Goal: Book appointment/travel/reservation

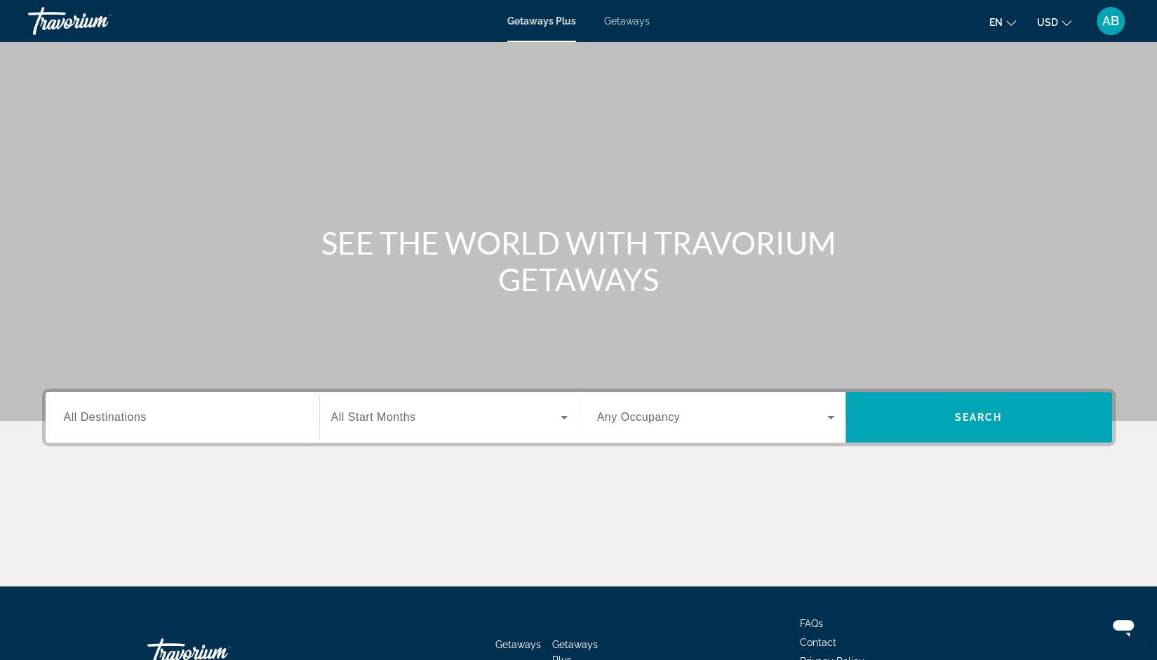
click at [414, 420] on span "All Start Months" at bounding box center [373, 417] width 85 height 12
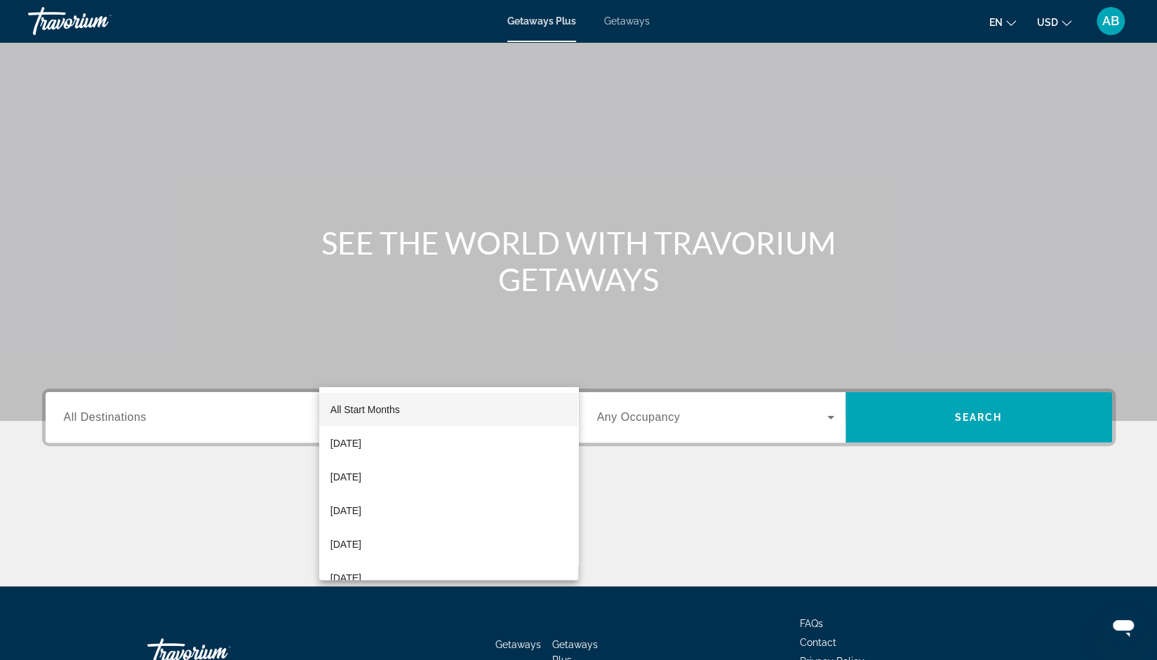
scroll to position [97, 0]
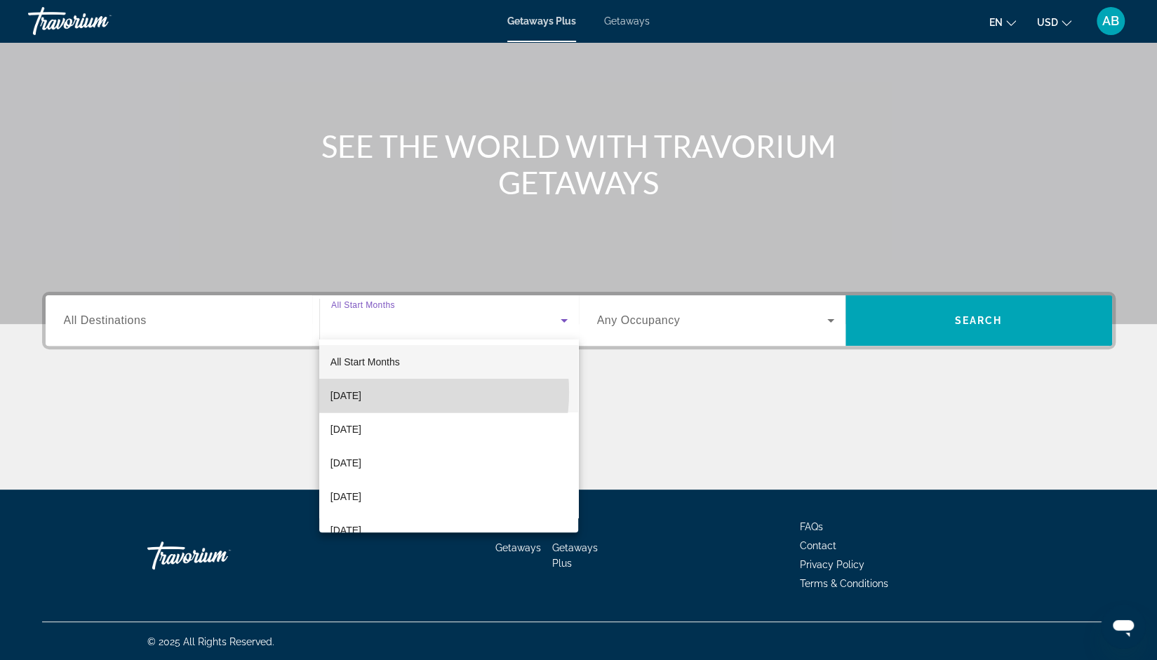
click at [361, 392] on span "[DATE]" at bounding box center [346, 395] width 31 height 17
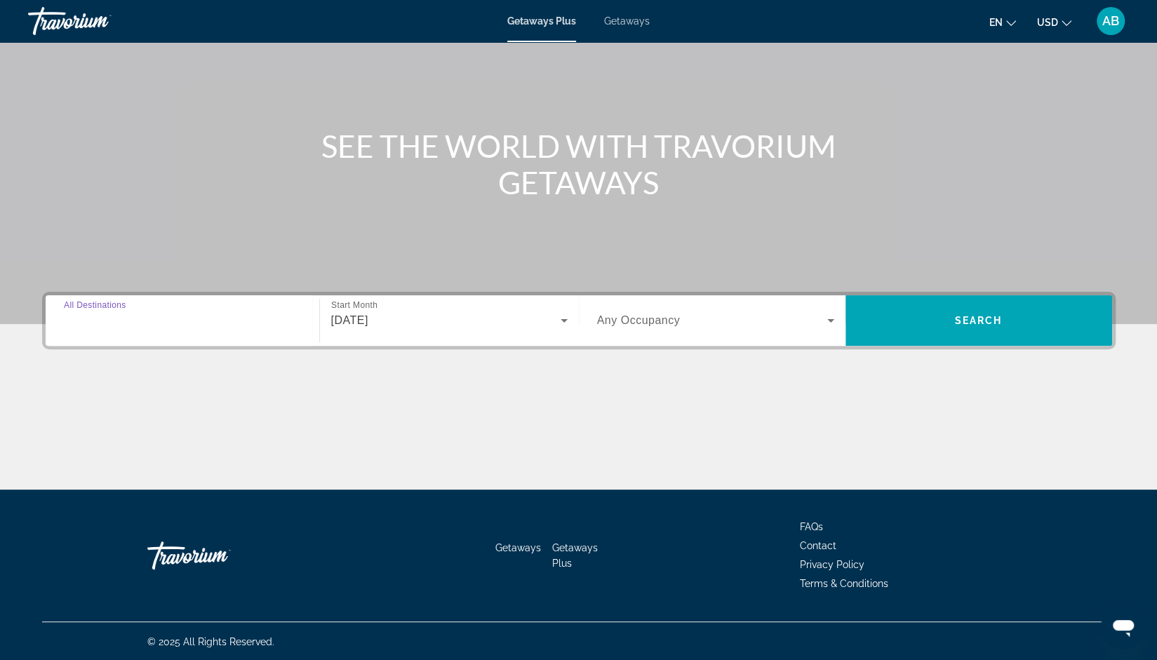
click at [213, 324] on input "Destination All Destinations" at bounding box center [182, 321] width 237 height 17
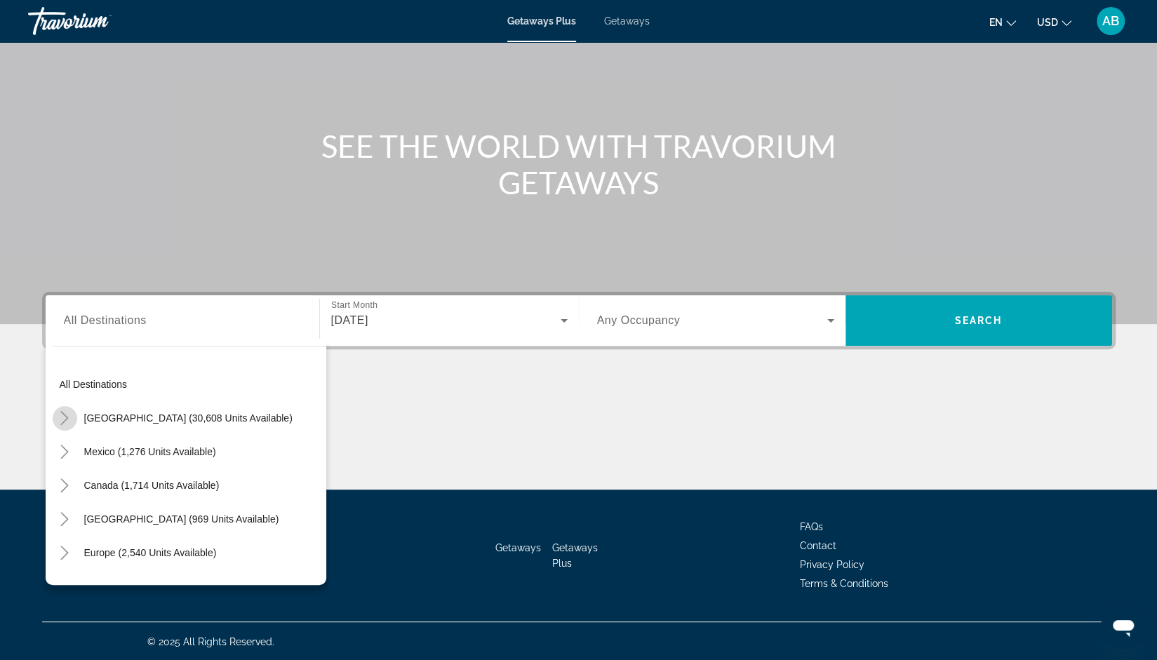
click at [65, 413] on icon "Toggle United States (30,608 units available)" at bounding box center [65, 418] width 14 height 14
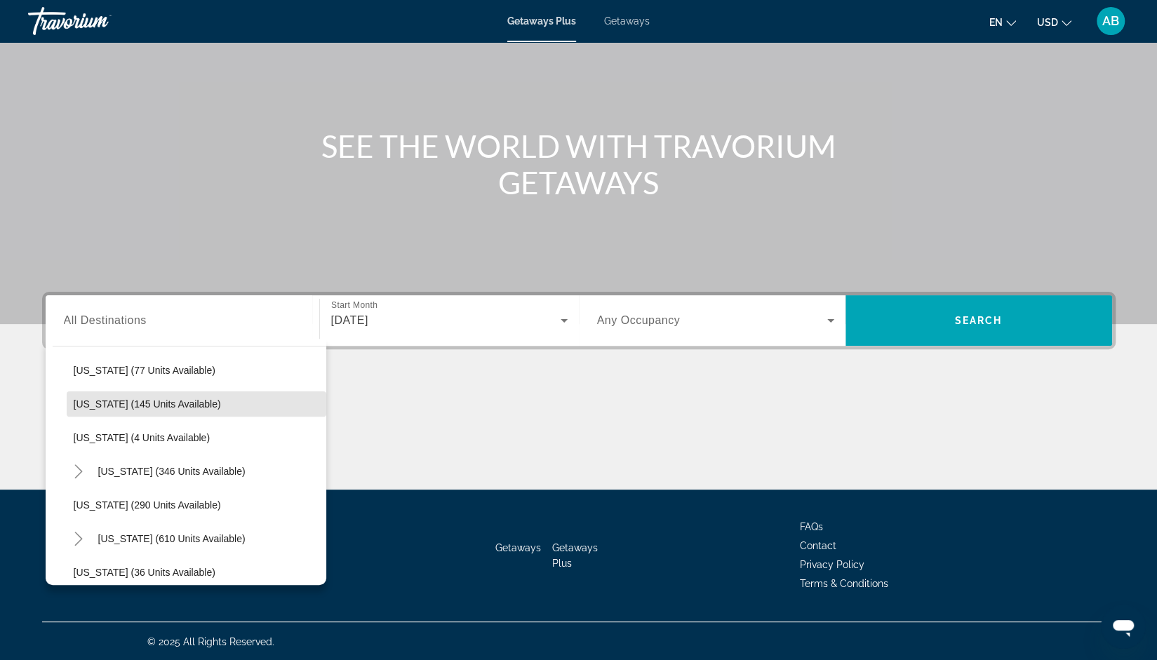
scroll to position [383, 0]
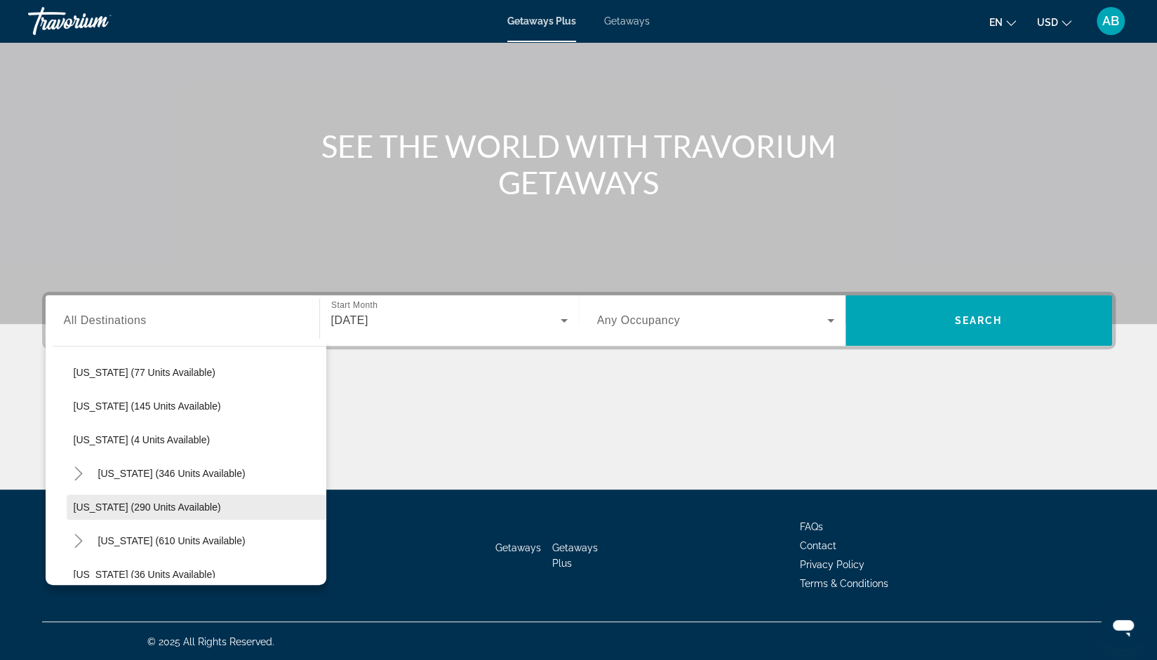
click at [184, 518] on span "Search widget" at bounding box center [197, 508] width 260 height 34
type input "**********"
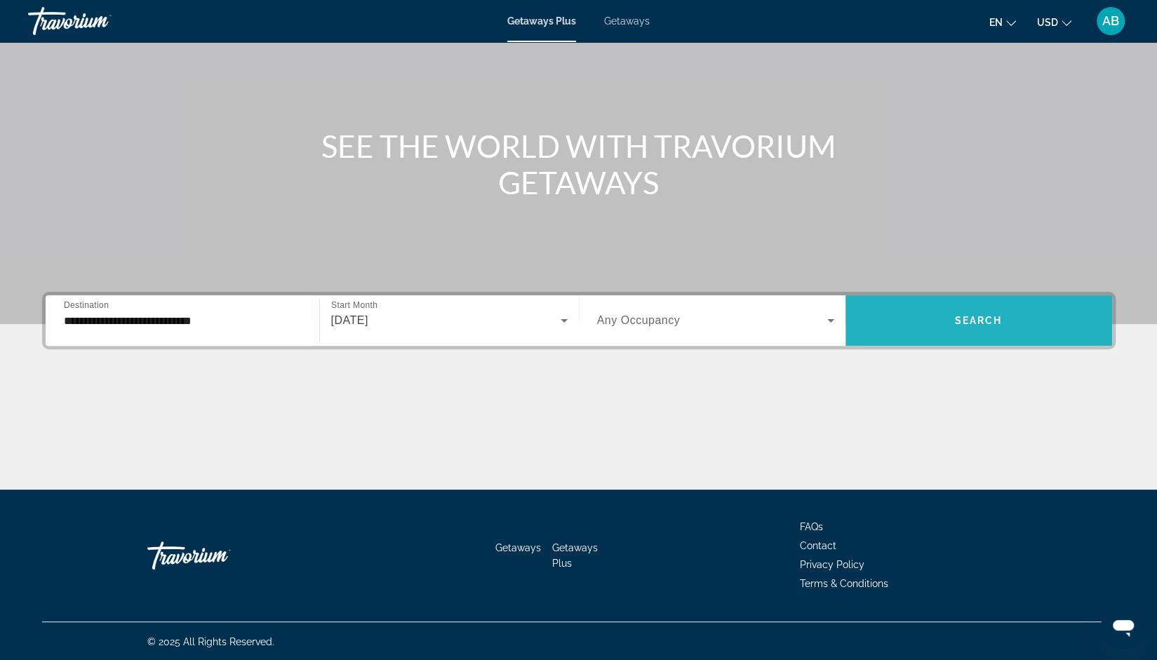
click at [982, 319] on span "Search" at bounding box center [979, 320] width 48 height 11
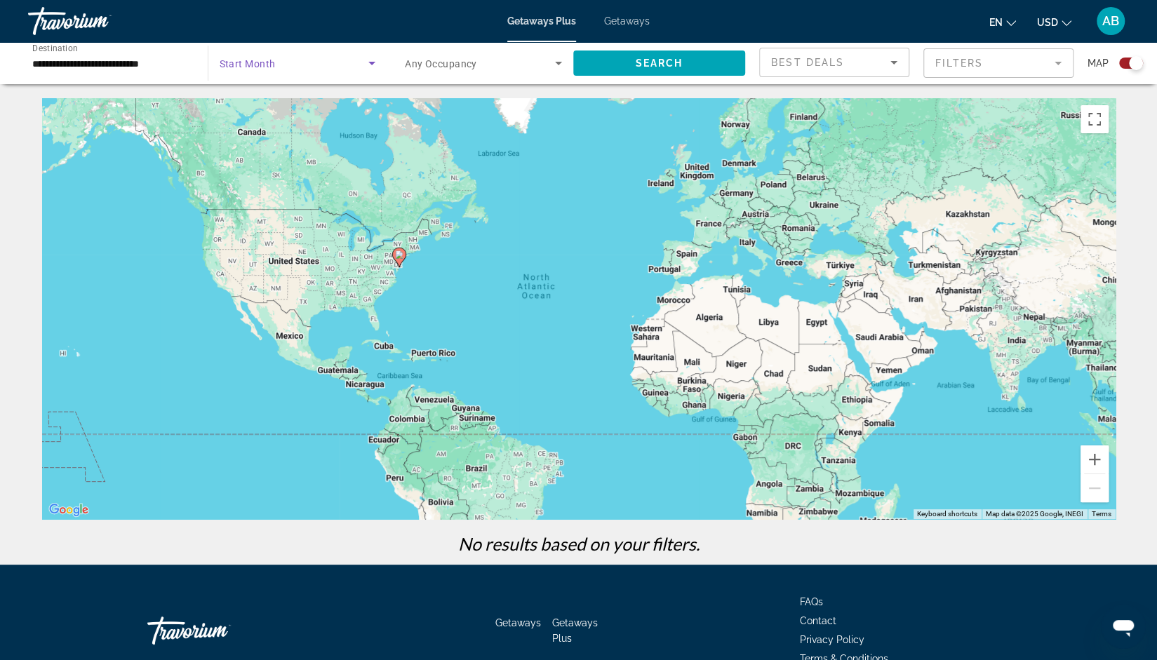
click at [321, 56] on span "Search widget" at bounding box center [295, 63] width 150 height 17
click at [315, 110] on mat-option "All Start Months" at bounding box center [297, 105] width 179 height 34
click at [637, 53] on span "Search widget" at bounding box center [659, 63] width 173 height 34
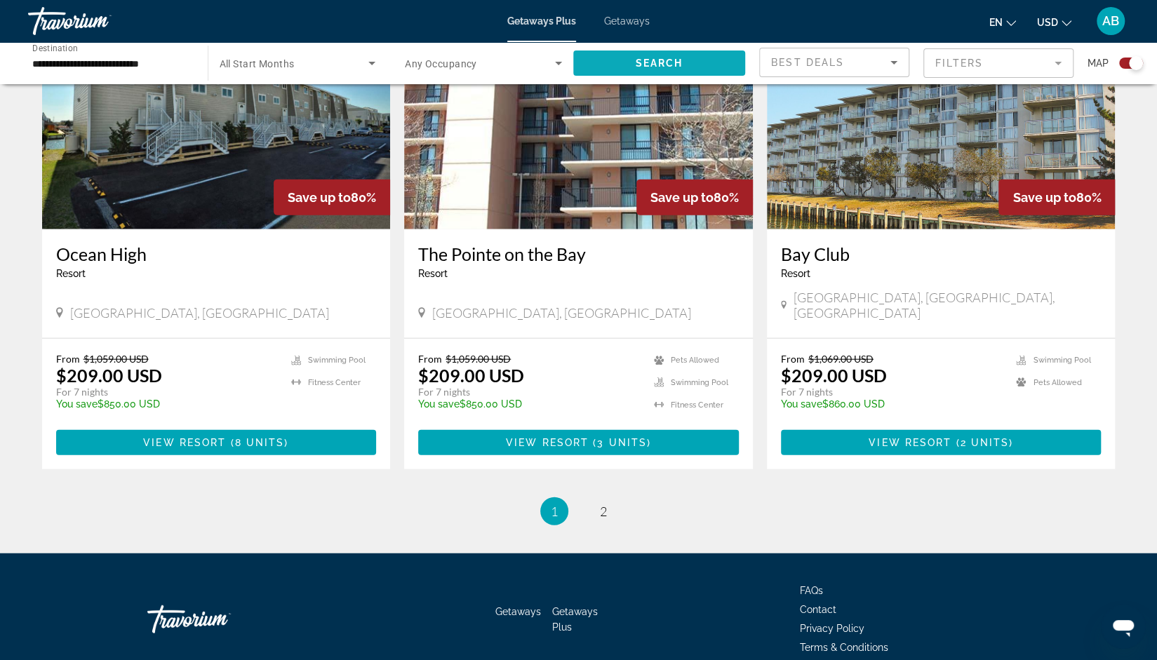
scroll to position [2065, 0]
